Goal: Information Seeking & Learning: Learn about a topic

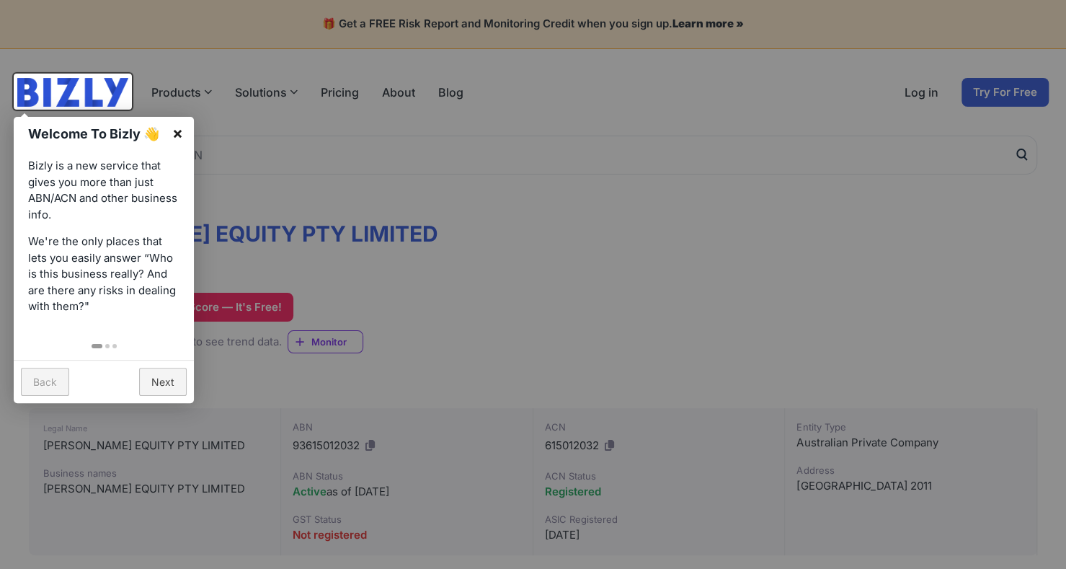
click at [177, 131] on link "×" at bounding box center [178, 133] width 32 height 32
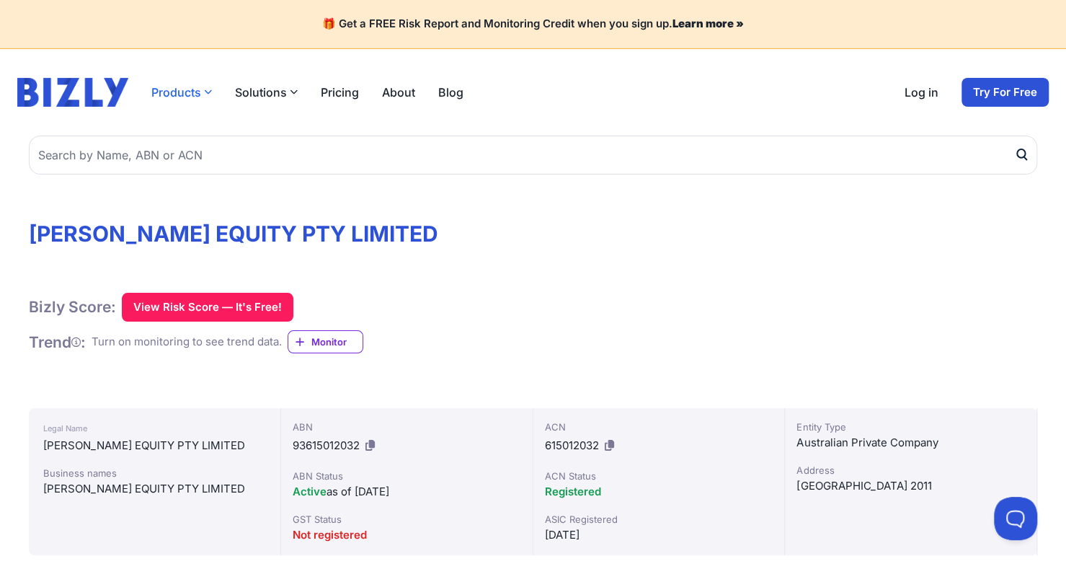
click at [185, 93] on button "Products" at bounding box center [181, 92] width 61 height 17
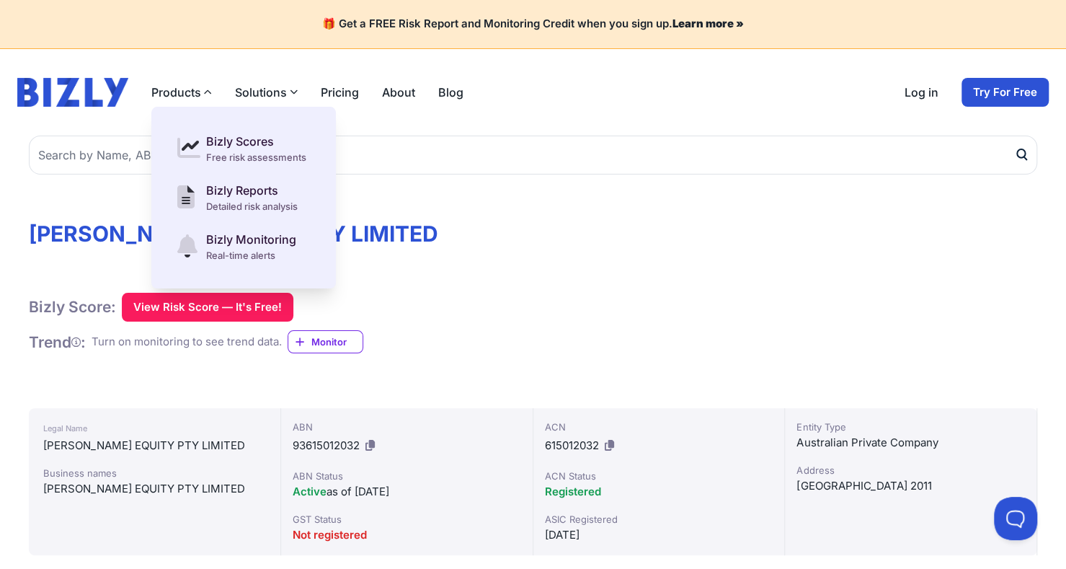
click at [264, 95] on button "Solutions" at bounding box center [266, 92] width 63 height 17
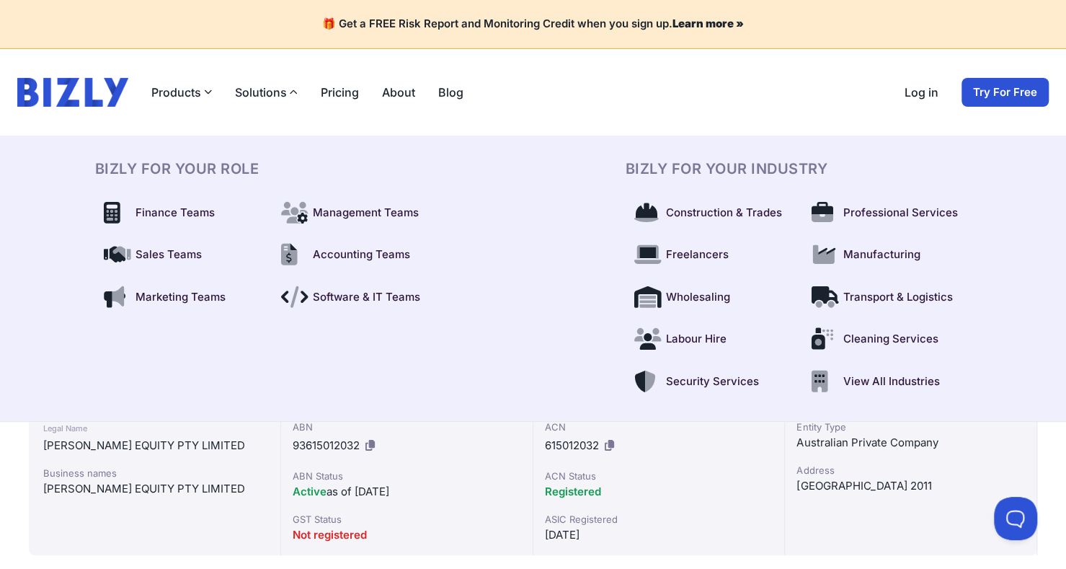
click at [264, 95] on button "Solutions" at bounding box center [266, 92] width 63 height 17
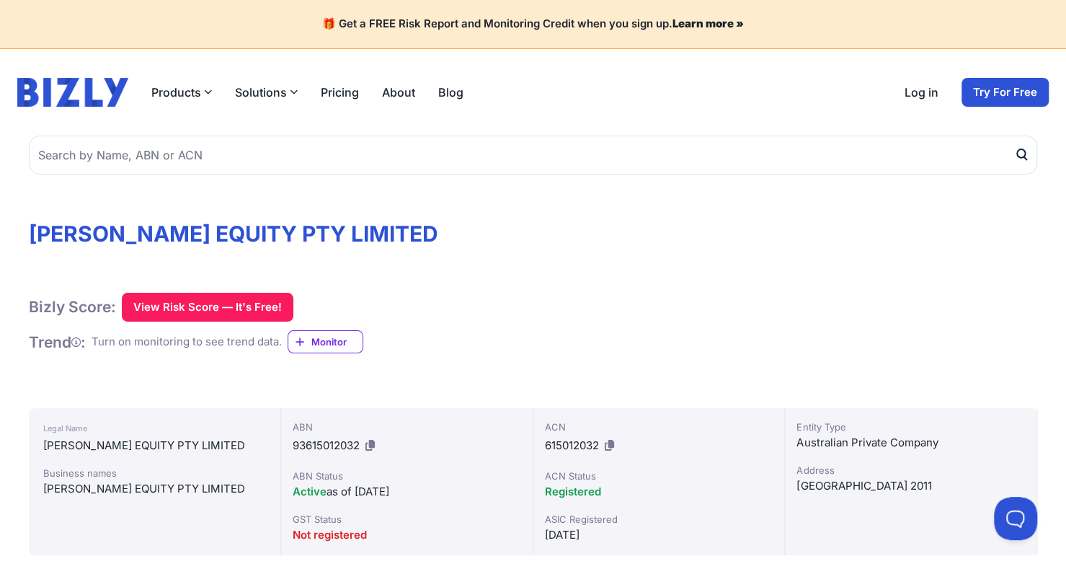
click at [264, 95] on button "Solutions" at bounding box center [266, 92] width 63 height 17
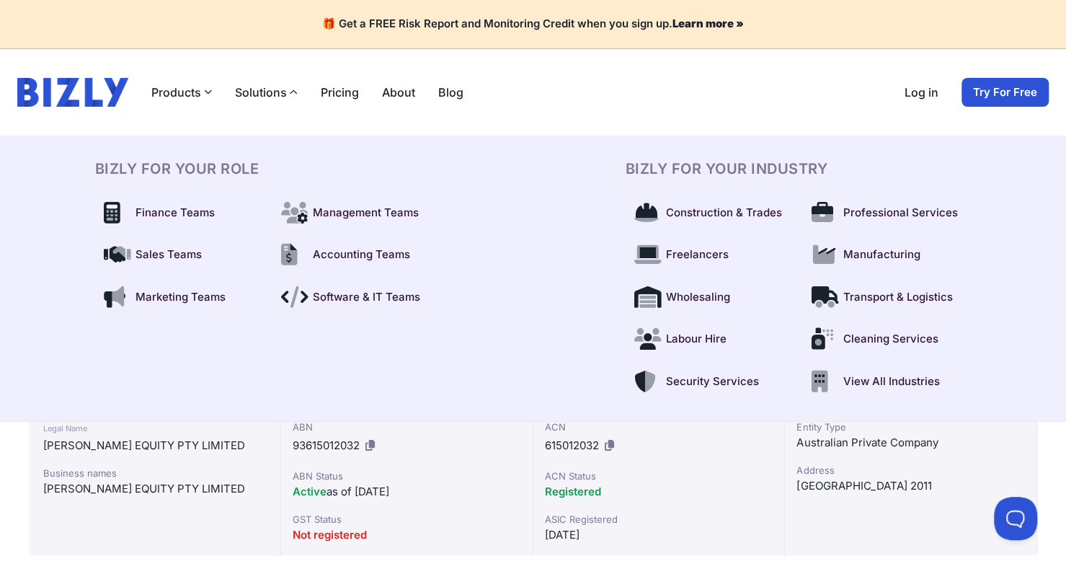
click at [337, 94] on link "Pricing" at bounding box center [340, 92] width 38 height 17
